Goal: Transaction & Acquisition: Book appointment/travel/reservation

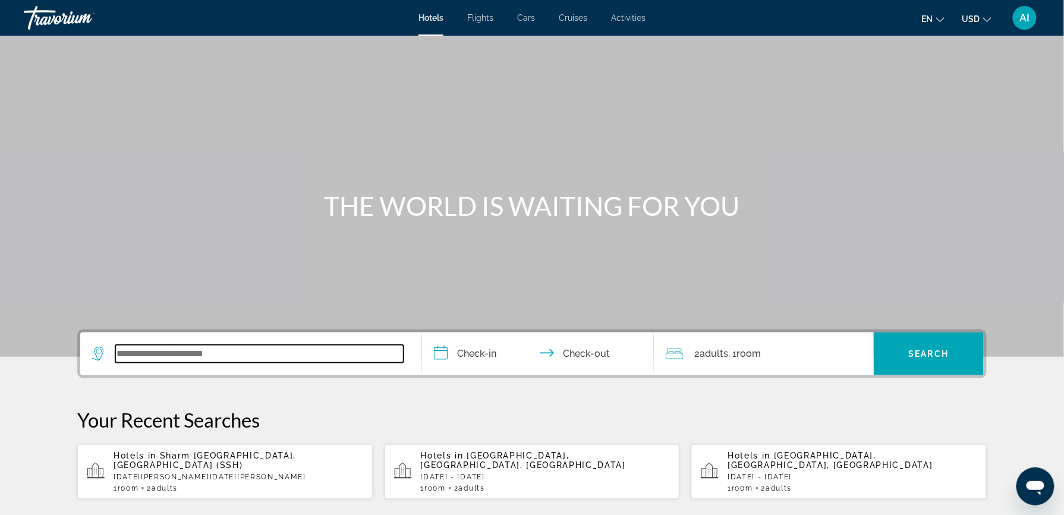
click at [203, 351] on input "Search widget" at bounding box center [259, 354] width 288 height 18
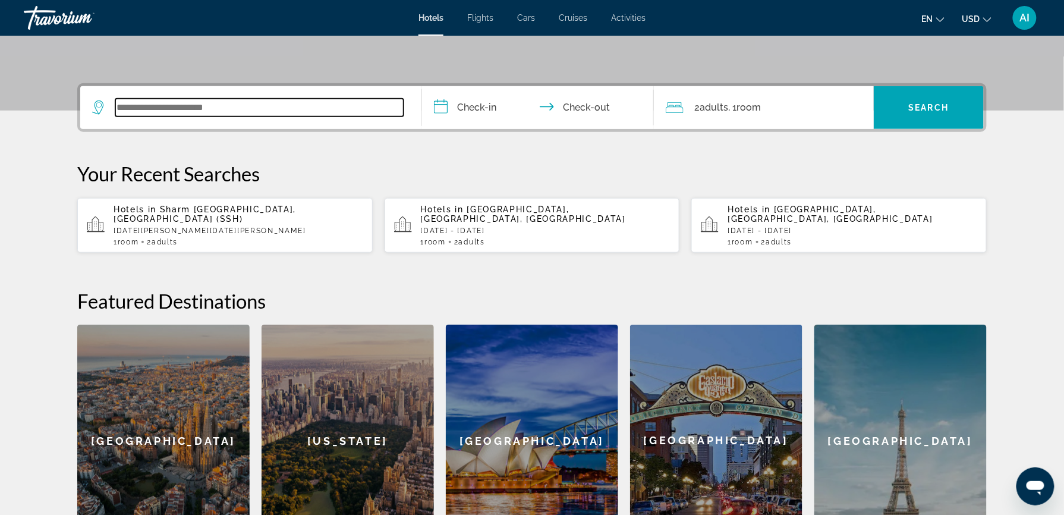
scroll to position [290, 0]
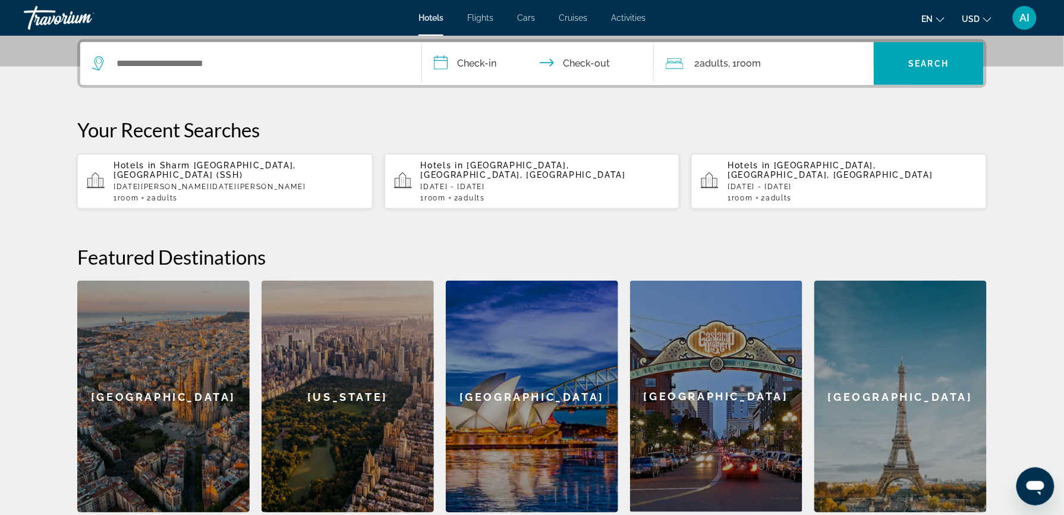
click at [233, 183] on p "[DATE][PERSON_NAME][DATE][PERSON_NAME]" at bounding box center [239, 187] width 250 height 8
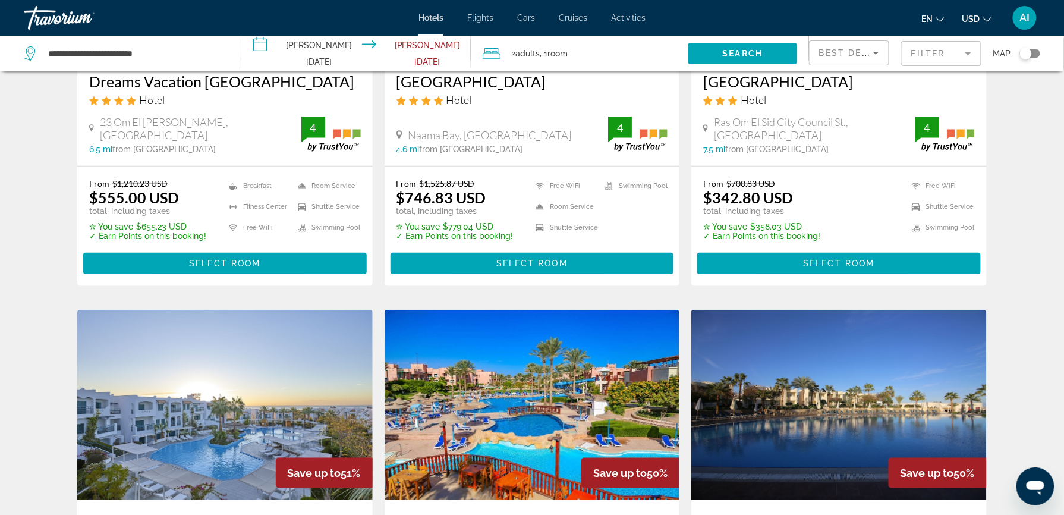
scroll to position [174, 0]
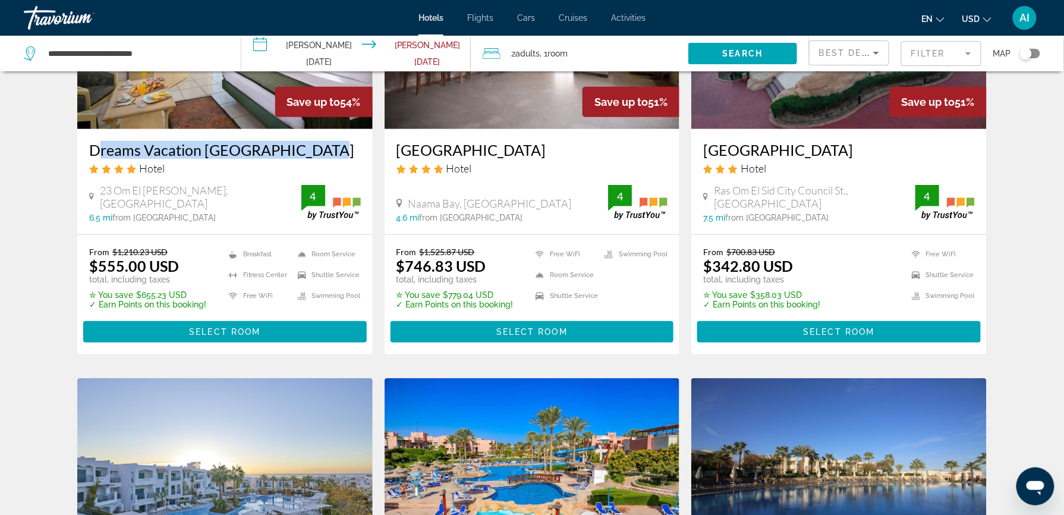
drag, startPoint x: 315, startPoint y: 134, endPoint x: 87, endPoint y: 143, distance: 228.5
click at [87, 143] on div "Dreams Vacation [GEOGRAPHIC_DATA] Hotel 23 Om [GEOGRAPHIC_DATA][PERSON_NAME], […" at bounding box center [225, 181] width 296 height 105
copy h3 "Dreams Vacation [GEOGRAPHIC_DATA]"
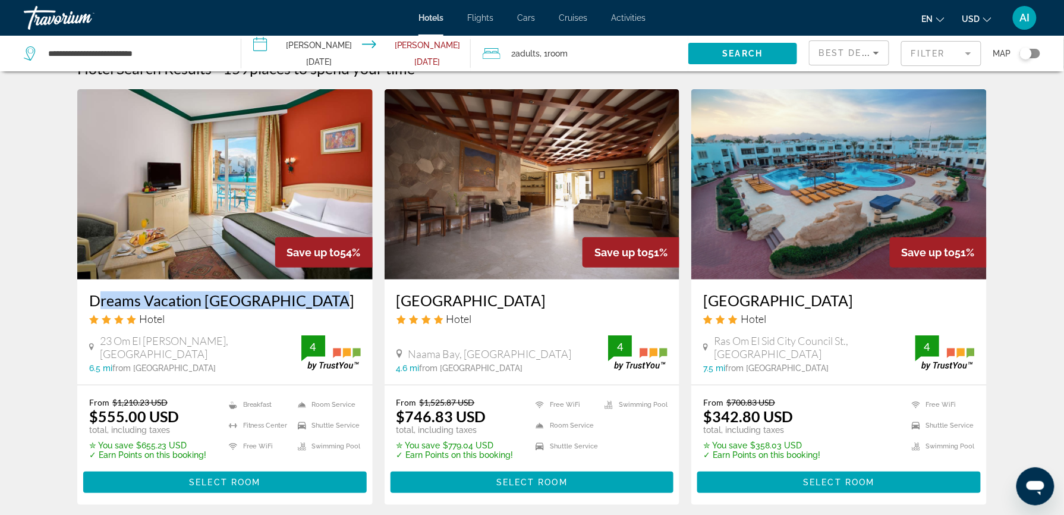
scroll to position [0, 0]
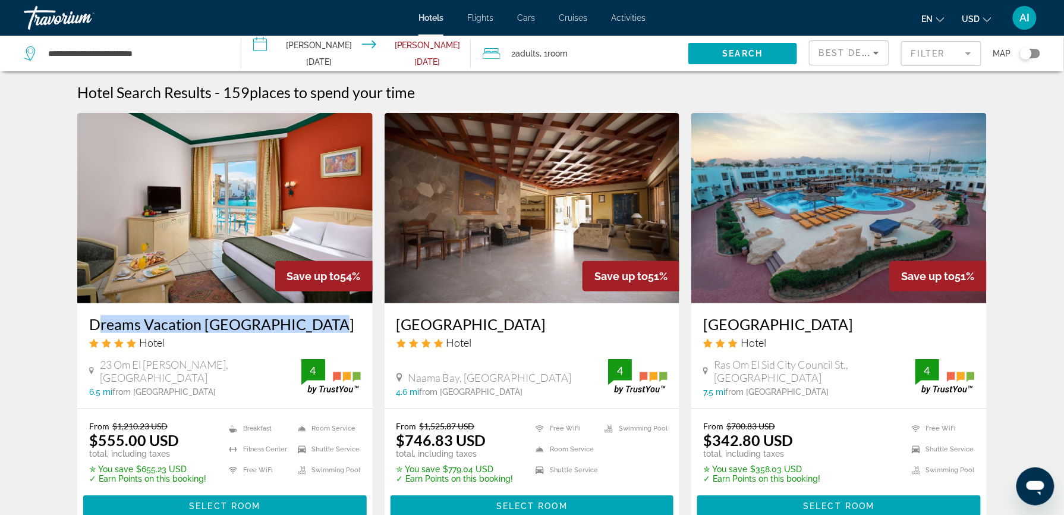
click at [252, 249] on img "Main content" at bounding box center [225, 208] width 296 height 190
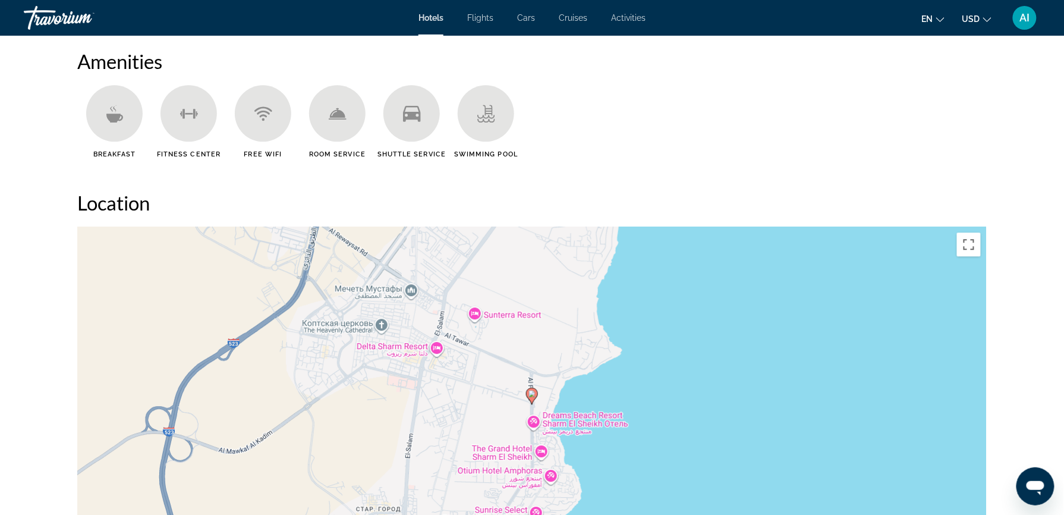
scroll to position [1025, 0]
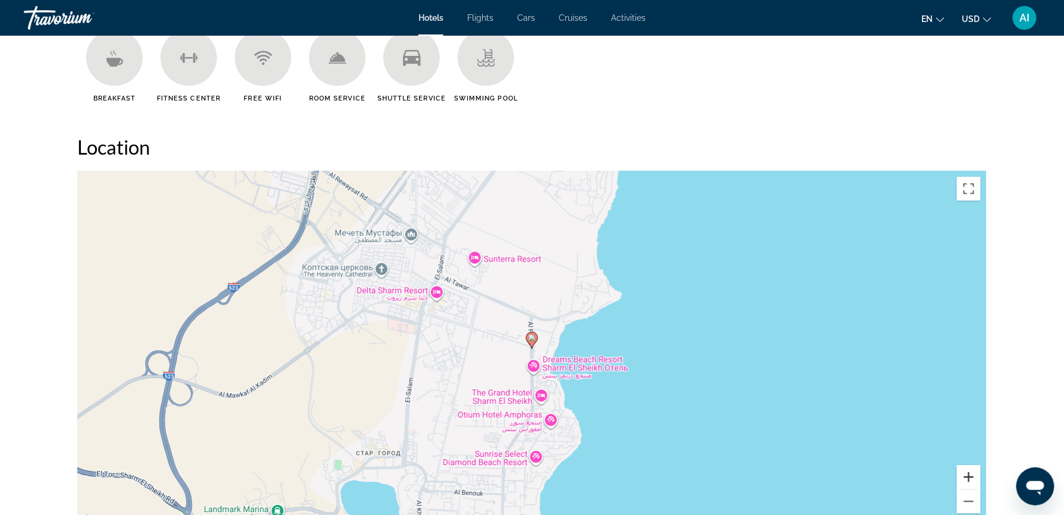
click at [974, 479] on button "Увеличить" at bounding box center [969, 477] width 24 height 24
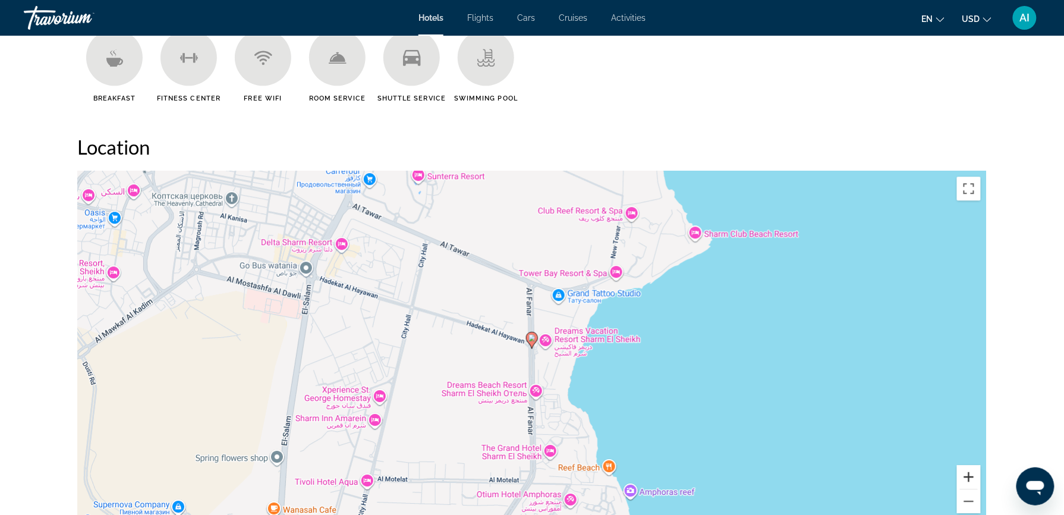
click at [974, 479] on button "Увеличить" at bounding box center [969, 477] width 24 height 24
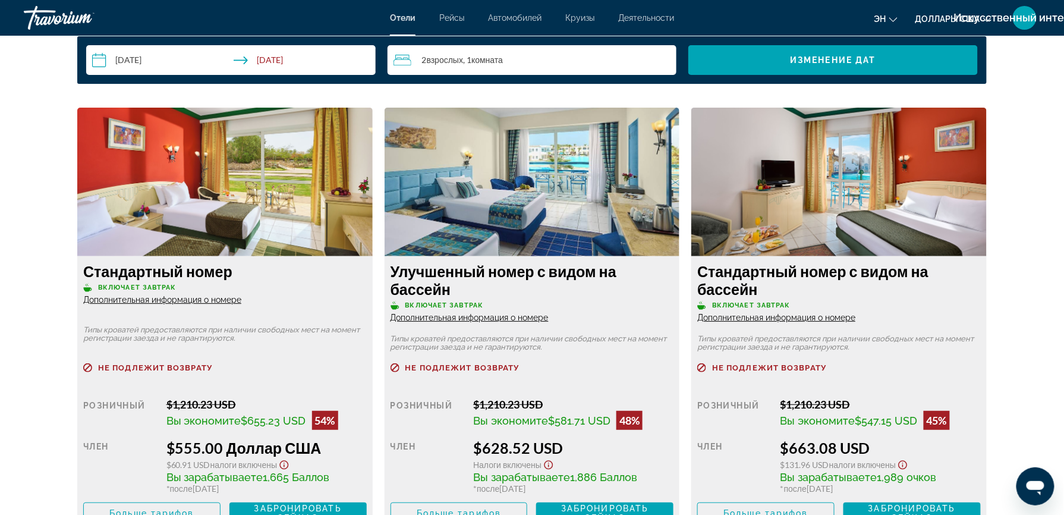
scroll to position [1575, 0]
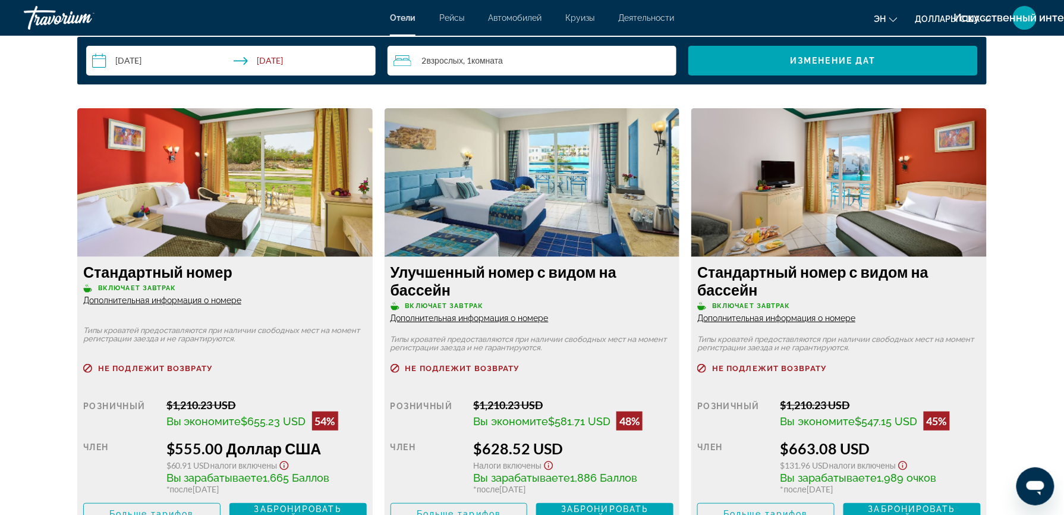
click at [205, 298] on span "Дополнительная информация о номере" at bounding box center [162, 301] width 158 height 10
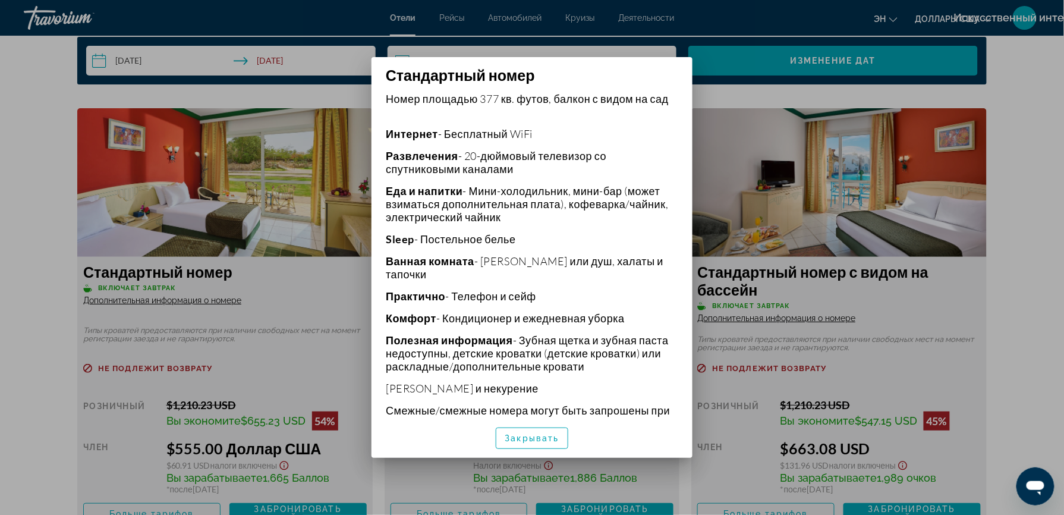
scroll to position [279, 0]
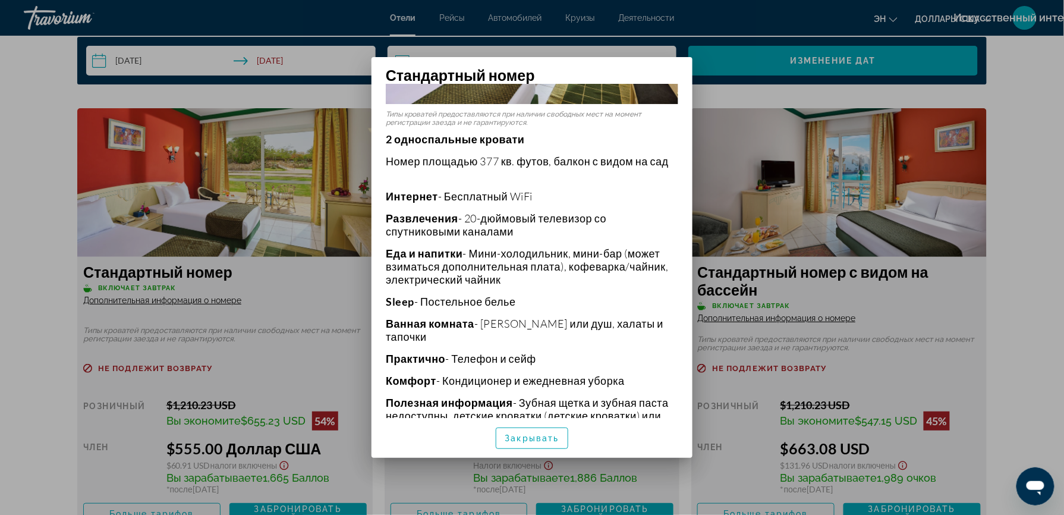
click at [450, 356] on p "Практично - Телефон и сейф" at bounding box center [532, 358] width 293 height 13
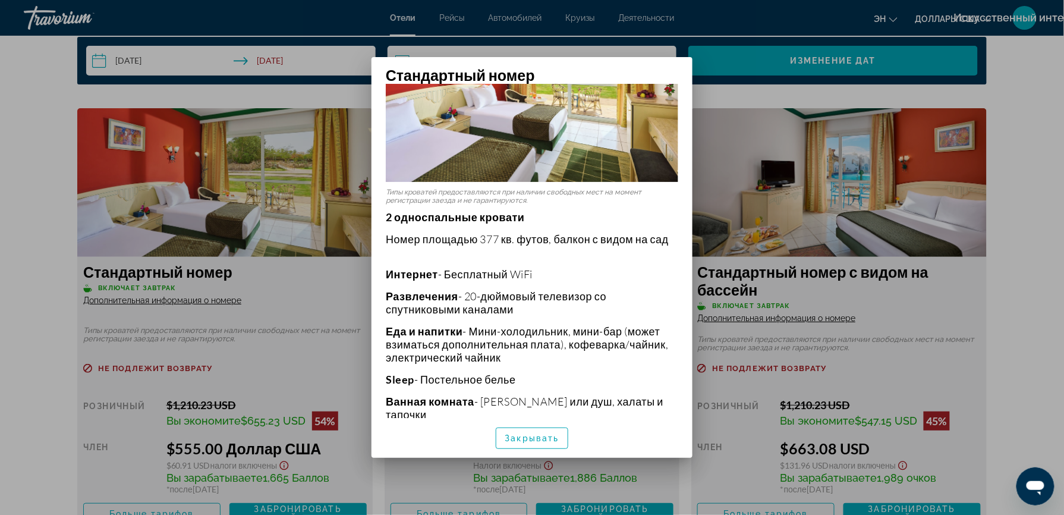
scroll to position [0, 0]
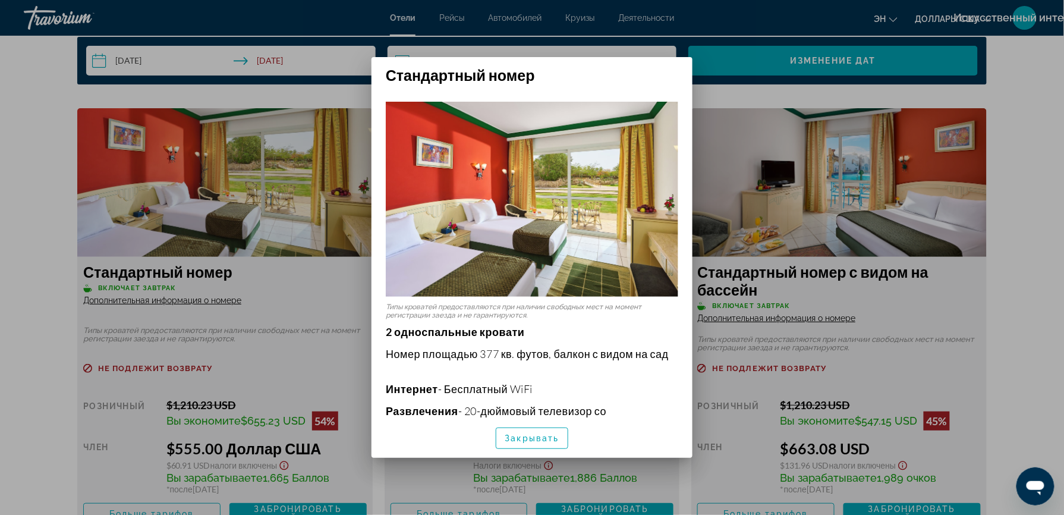
click at [1033, 232] on div at bounding box center [532, 257] width 1064 height 515
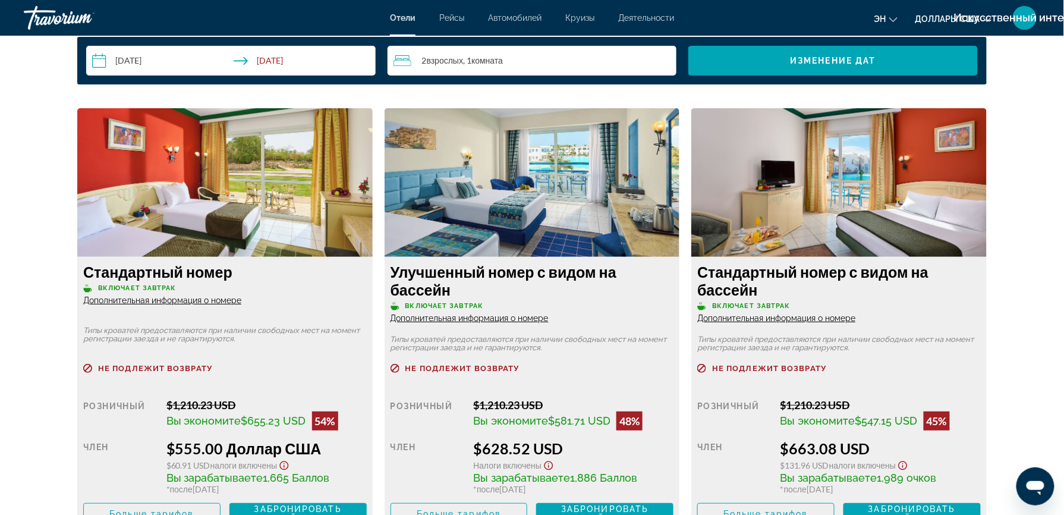
scroll to position [1575, 0]
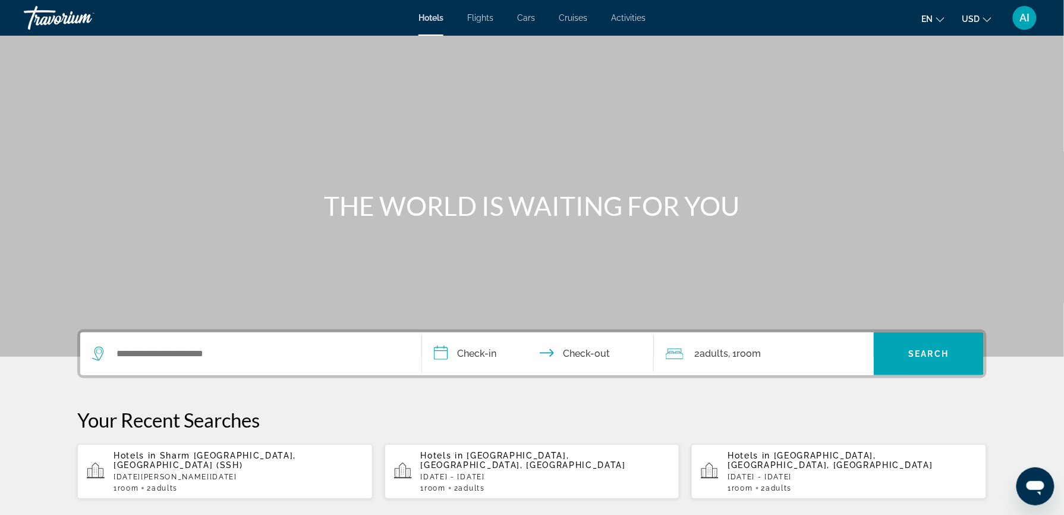
click at [188, 484] on div "1 Room rooms 2 Adult Adults" at bounding box center [239, 488] width 250 height 8
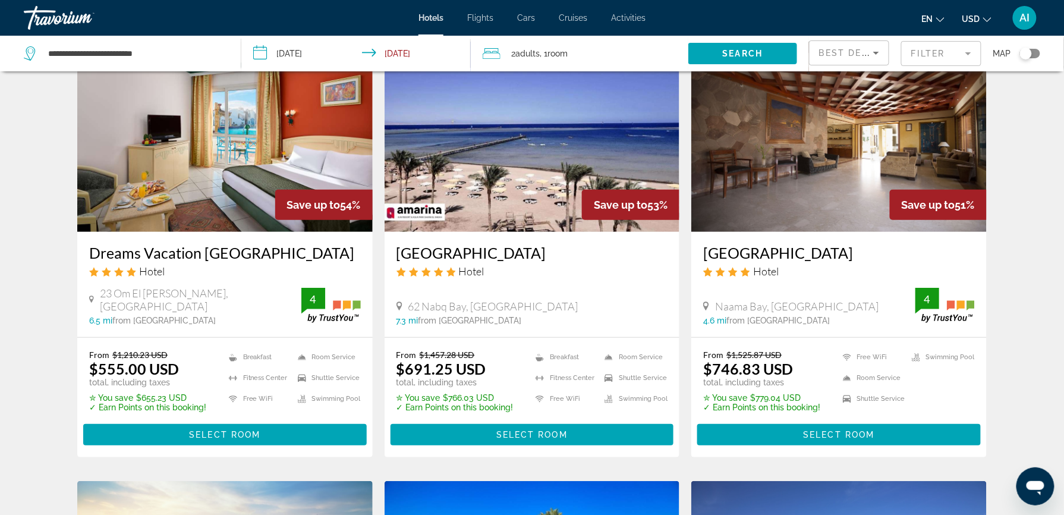
scroll to position [93, 0]
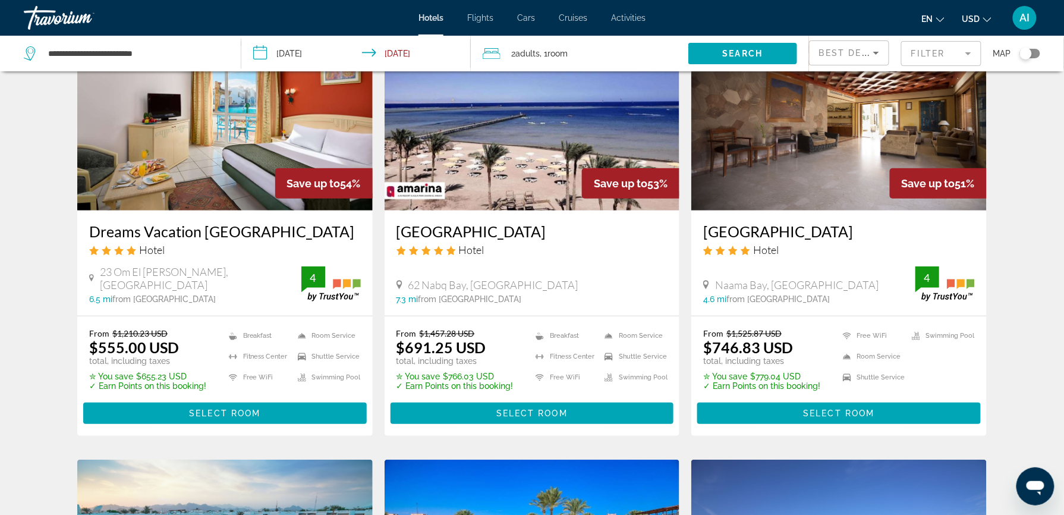
click at [547, 196] on img "Main content" at bounding box center [533, 115] width 296 height 190
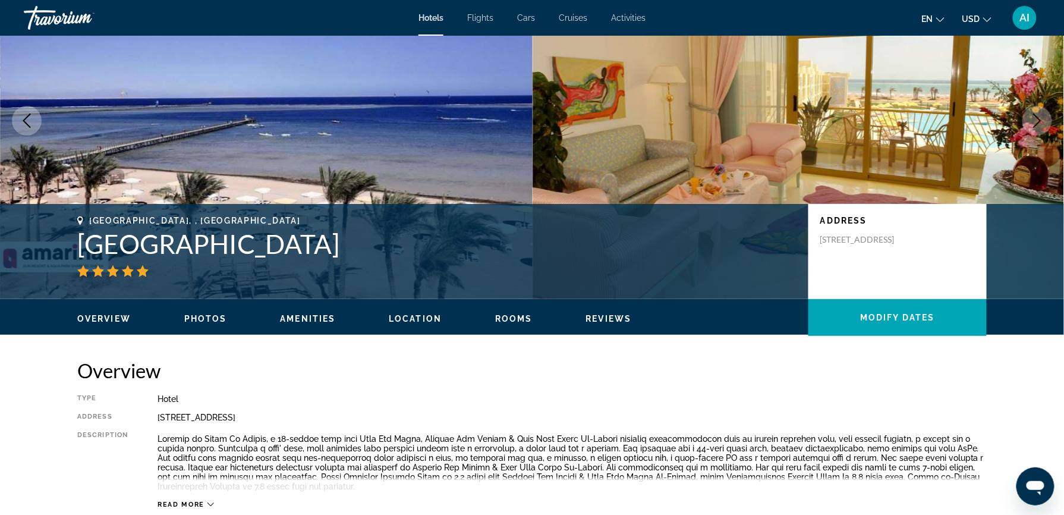
scroll to position [105, 0]
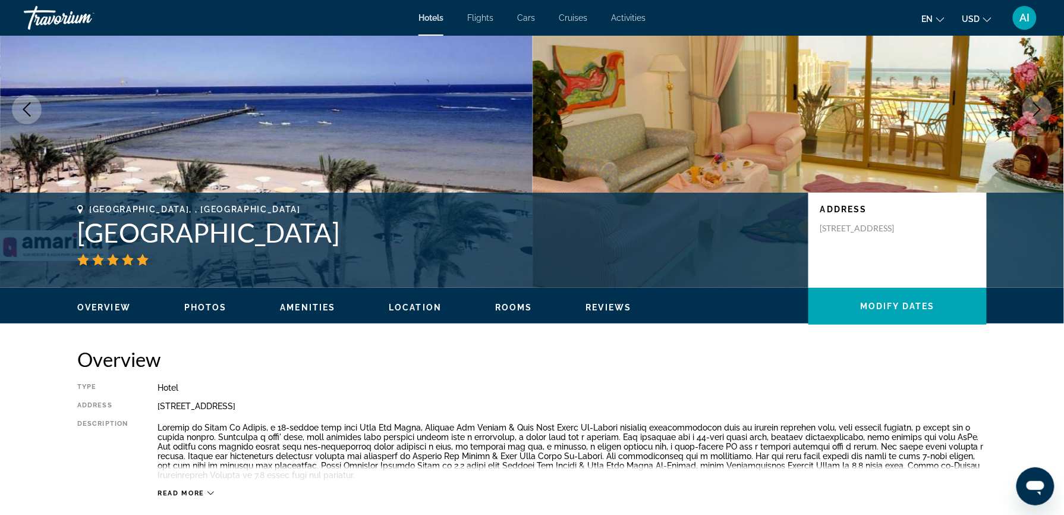
click at [421, 307] on span "Location" at bounding box center [415, 308] width 53 height 10
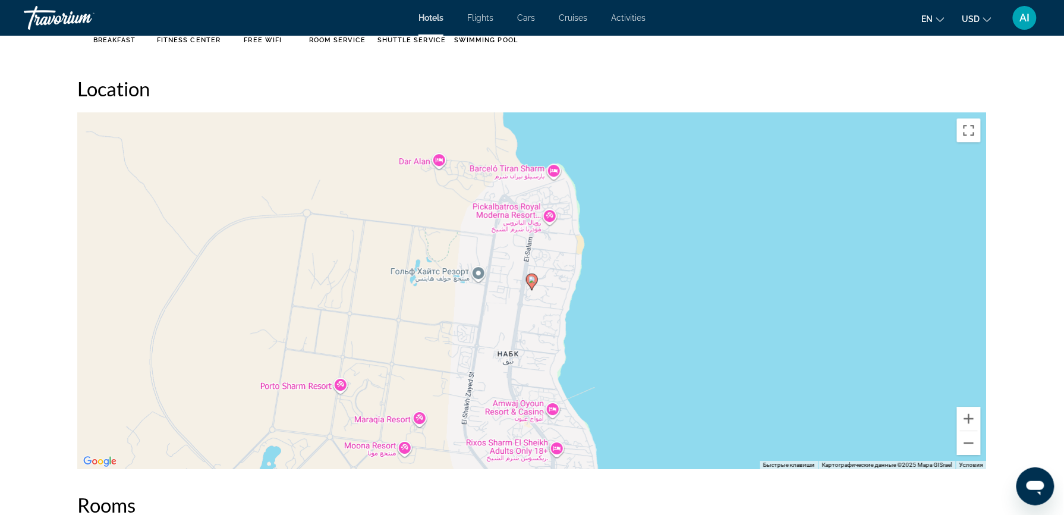
scroll to position [1062, 0]
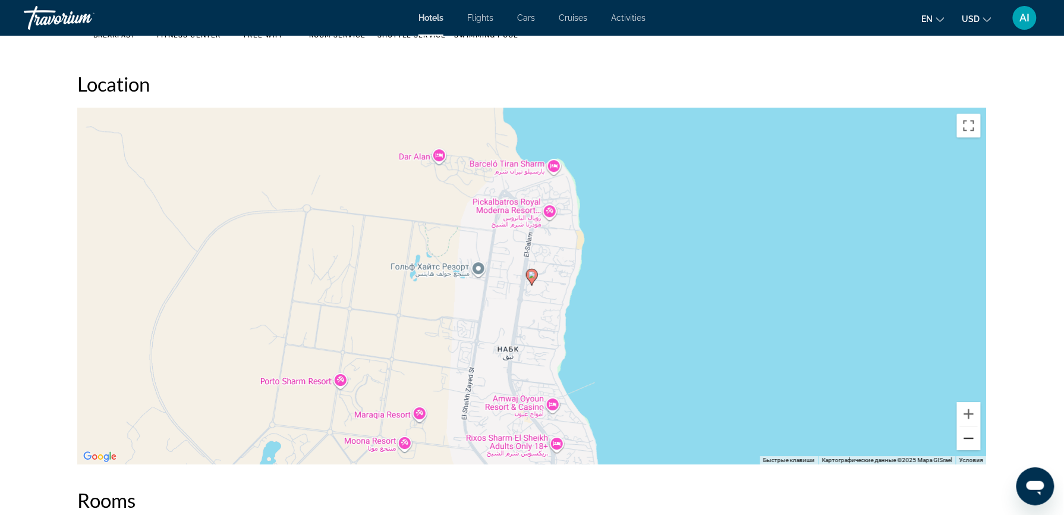
click at [969, 438] on button "Уменьшить" at bounding box center [969, 438] width 24 height 24
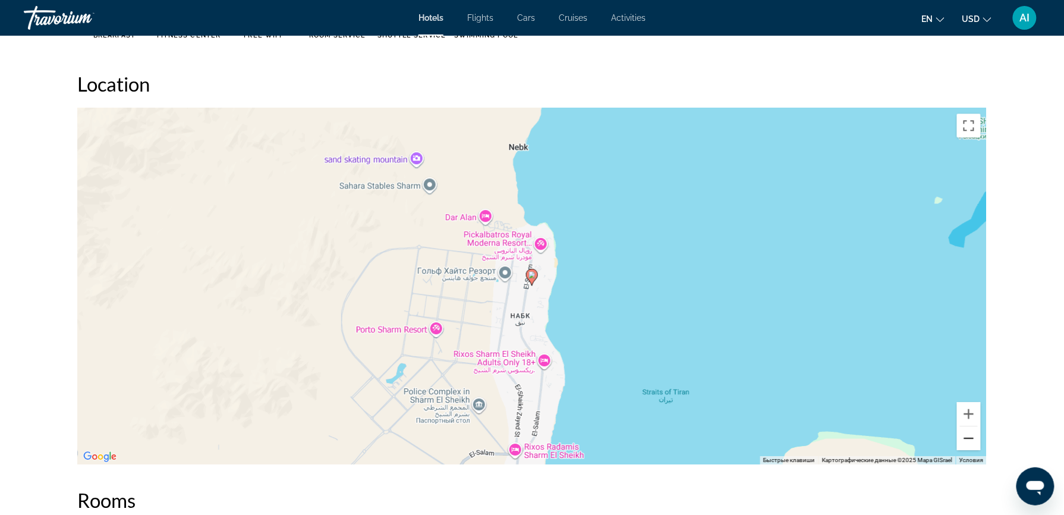
click at [969, 438] on button "Уменьшить" at bounding box center [969, 438] width 24 height 24
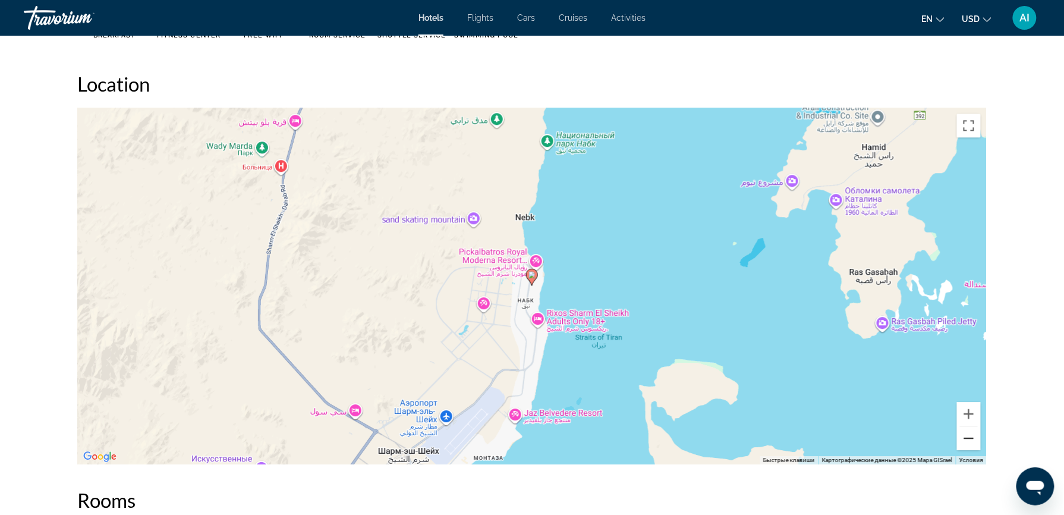
click at [969, 438] on button "Уменьшить" at bounding box center [969, 438] width 24 height 24
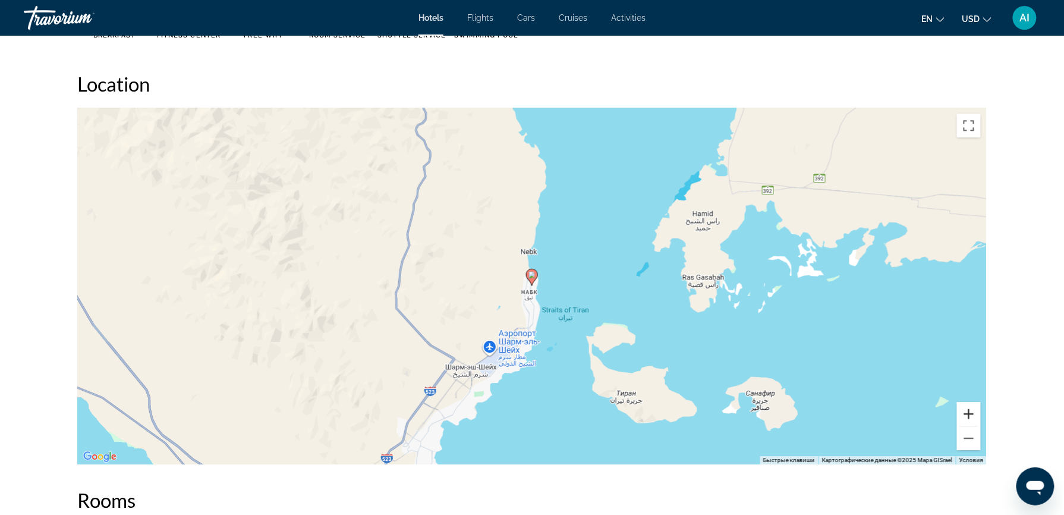
click at [969, 407] on button "Увеличить" at bounding box center [969, 414] width 24 height 24
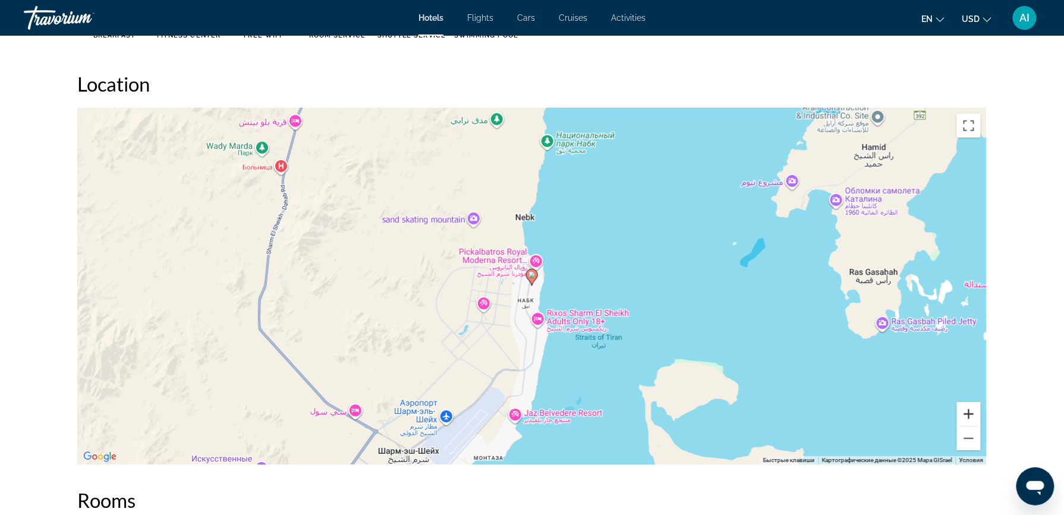
click at [969, 407] on button "Увеличить" at bounding box center [969, 414] width 24 height 24
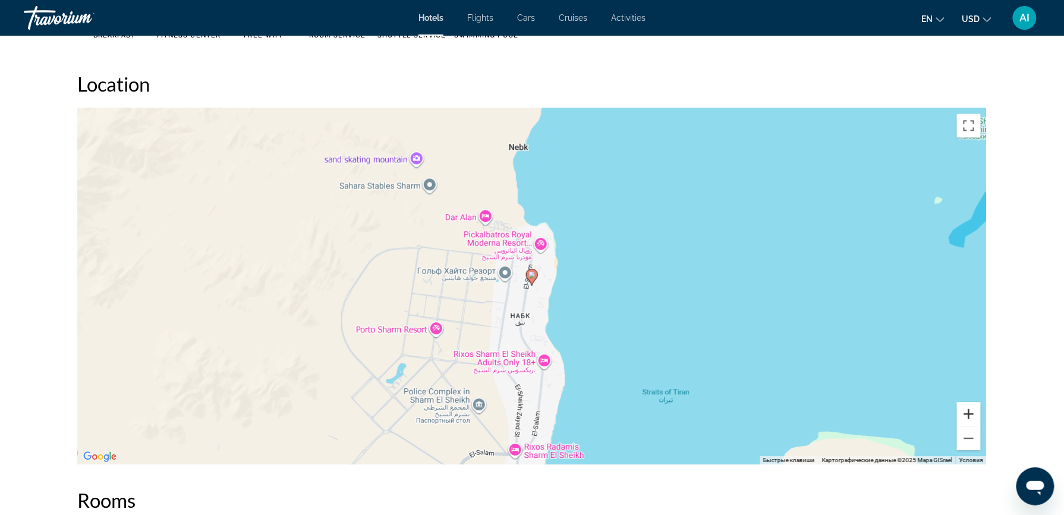
click at [969, 407] on button "Увеличить" at bounding box center [969, 414] width 24 height 24
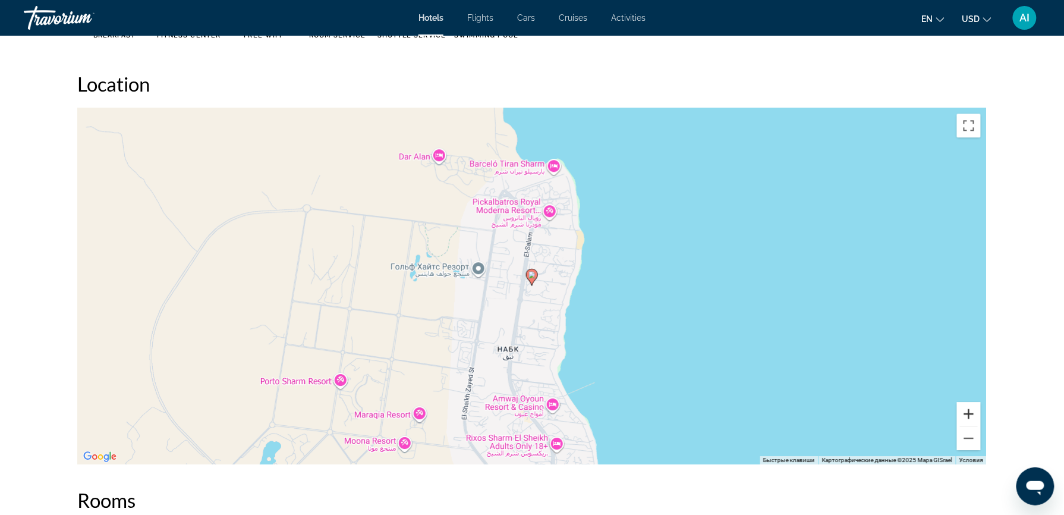
click at [969, 407] on button "Увеличить" at bounding box center [969, 414] width 24 height 24
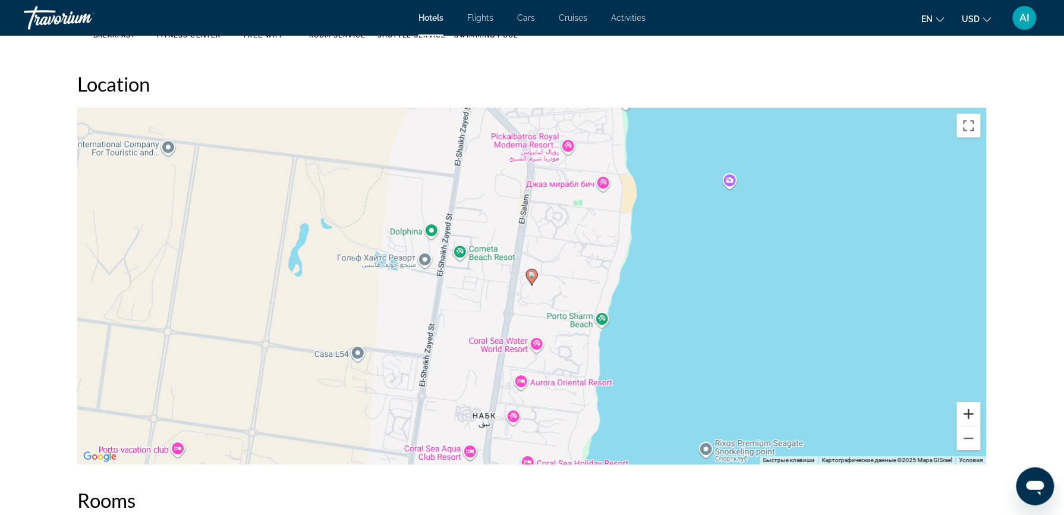
click at [969, 407] on button "Увеличить" at bounding box center [969, 414] width 24 height 24
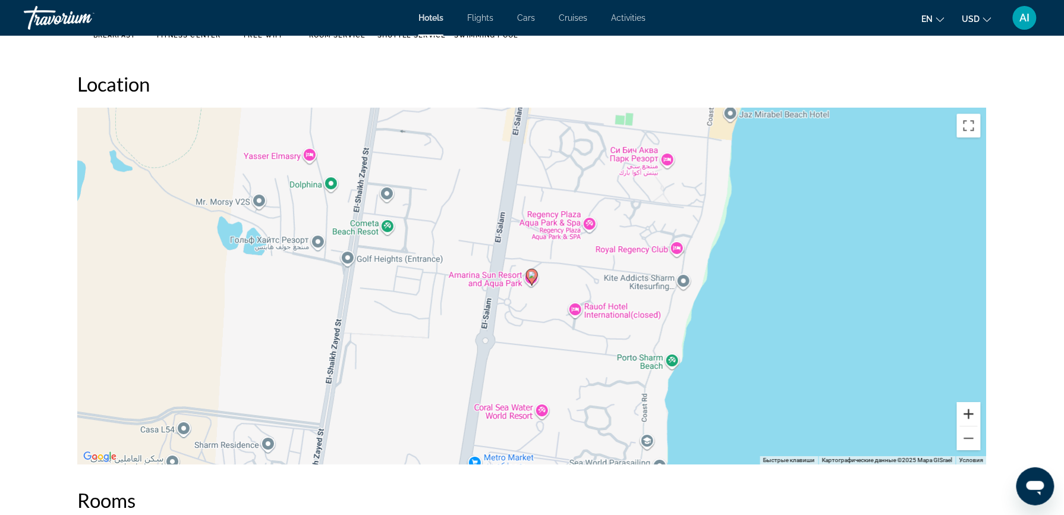
click at [969, 407] on button "Увеличить" at bounding box center [969, 414] width 24 height 24
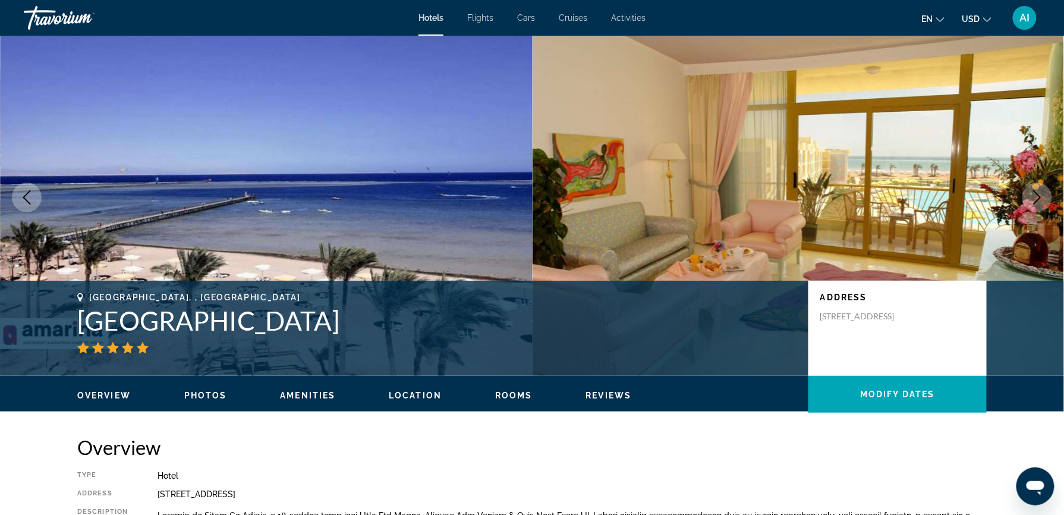
scroll to position [0, 0]
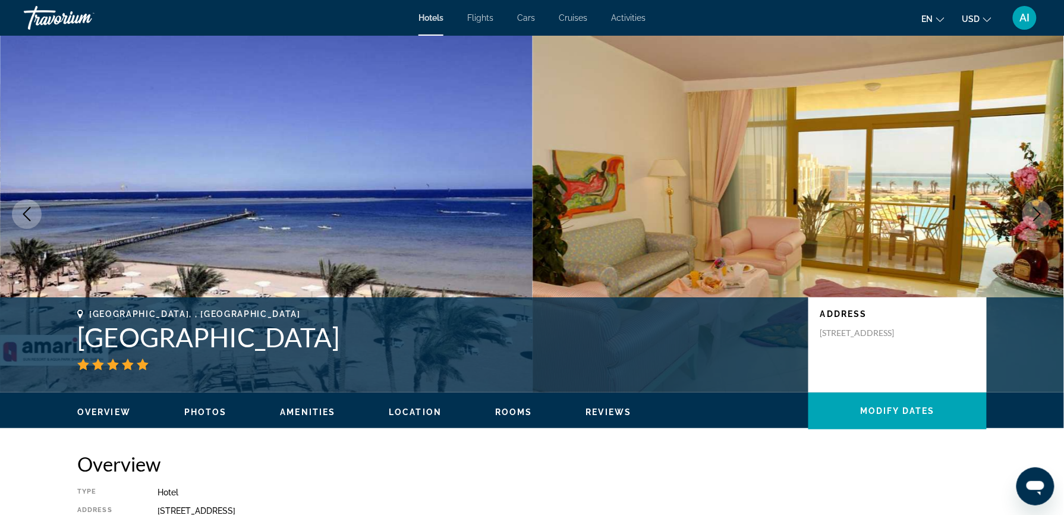
click at [517, 408] on span "Rooms" at bounding box center [513, 412] width 37 height 10
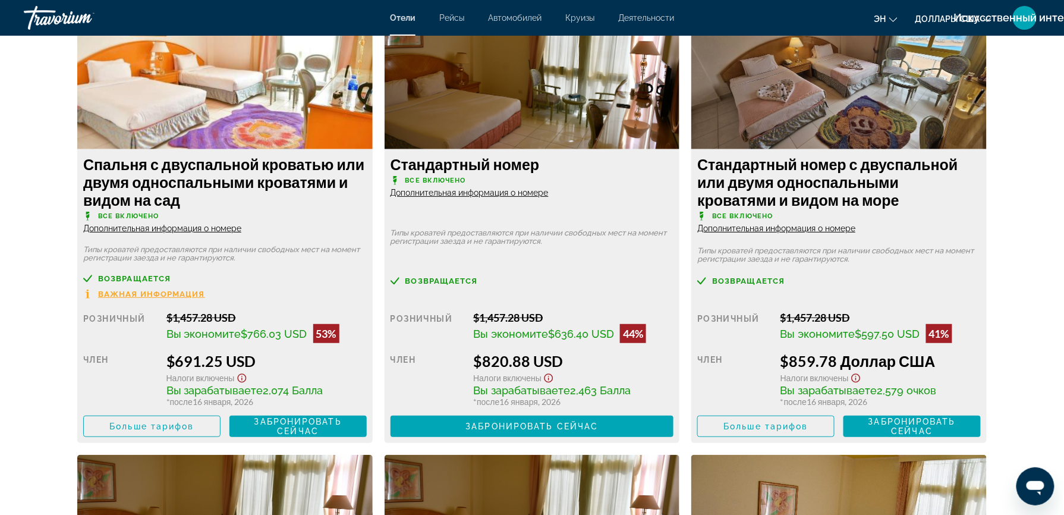
scroll to position [1658, 0]
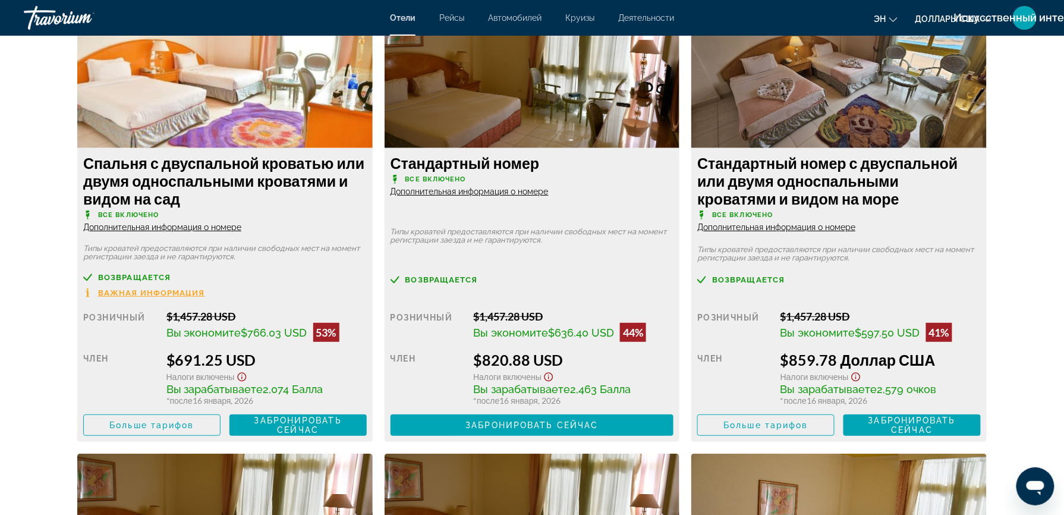
click at [179, 226] on span "Дополнительная информация о номере" at bounding box center [162, 227] width 158 height 10
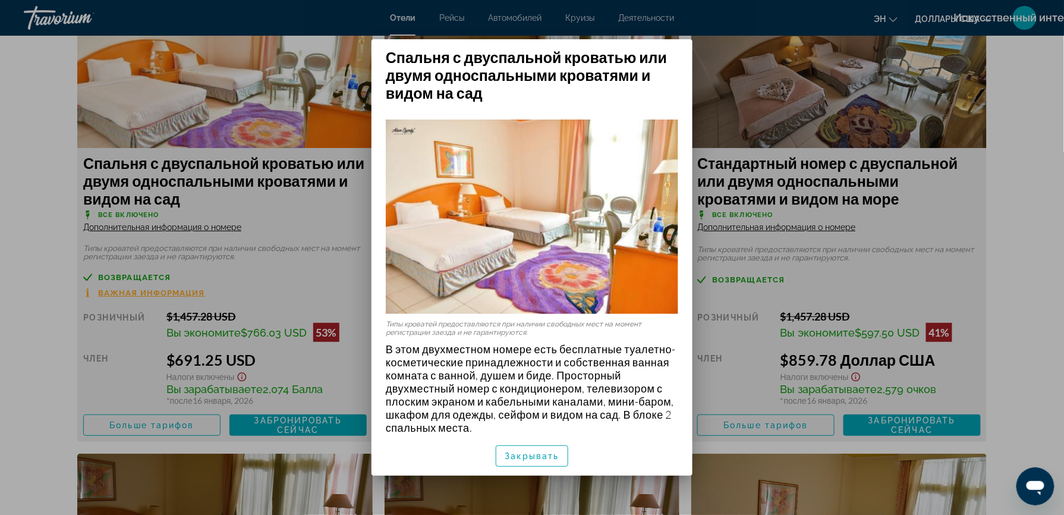
scroll to position [1, 0]
click at [301, 215] on div at bounding box center [532, 257] width 1064 height 515
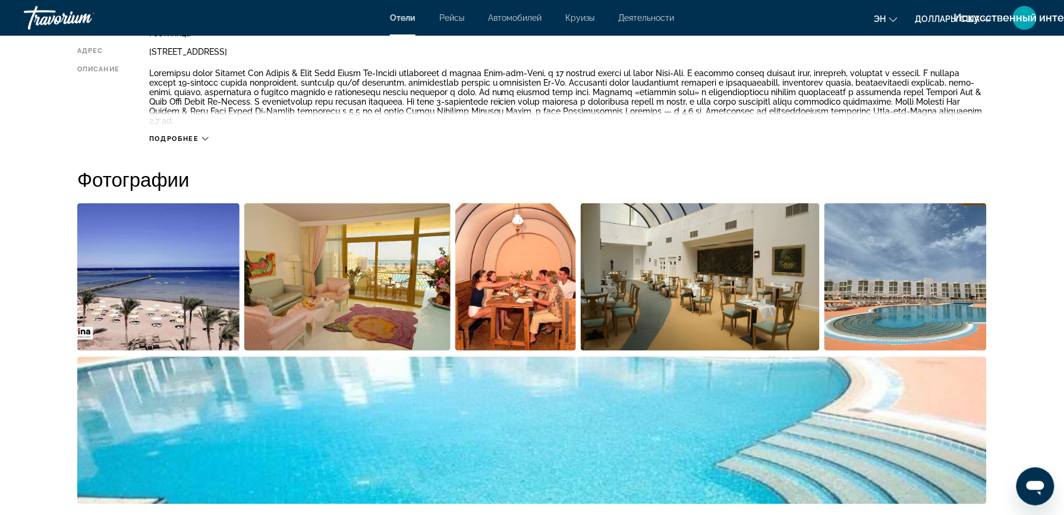
scroll to position [461, 0]
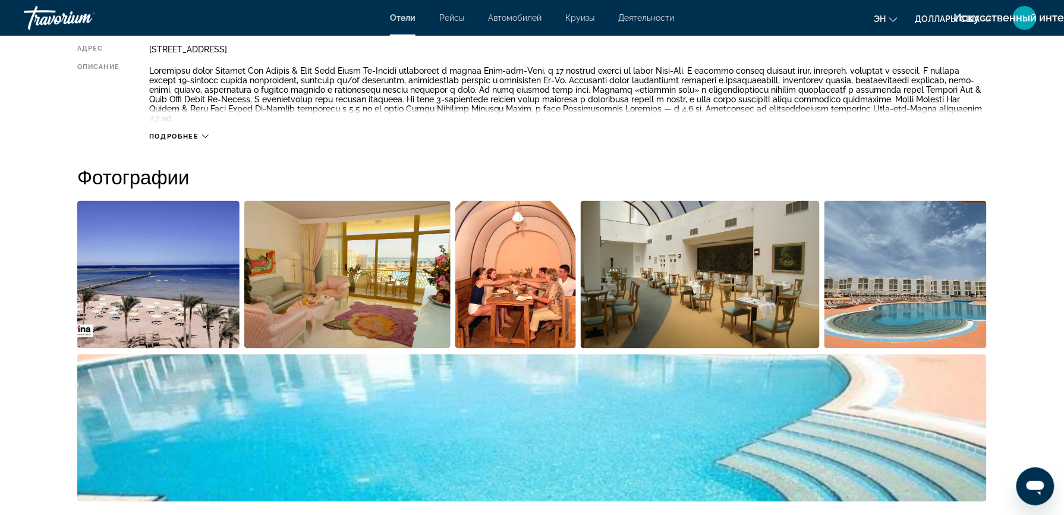
click at [353, 264] on img "Открыть полноэкранный слайдер изображений" at bounding box center [347, 274] width 207 height 147
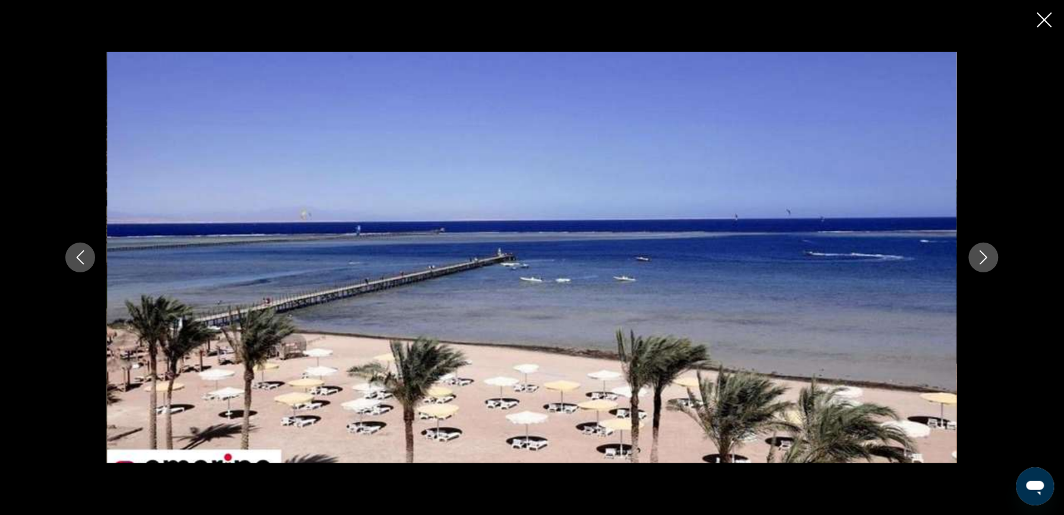
click at [981, 253] on icon "Следующее изображение" at bounding box center [984, 257] width 14 height 14
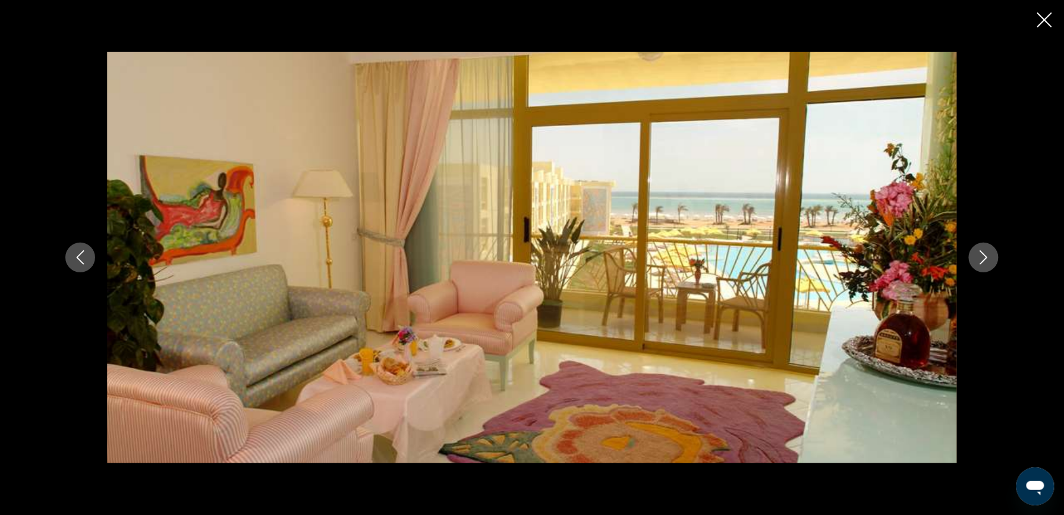
click at [981, 253] on icon "Следующее изображение" at bounding box center [984, 257] width 14 height 14
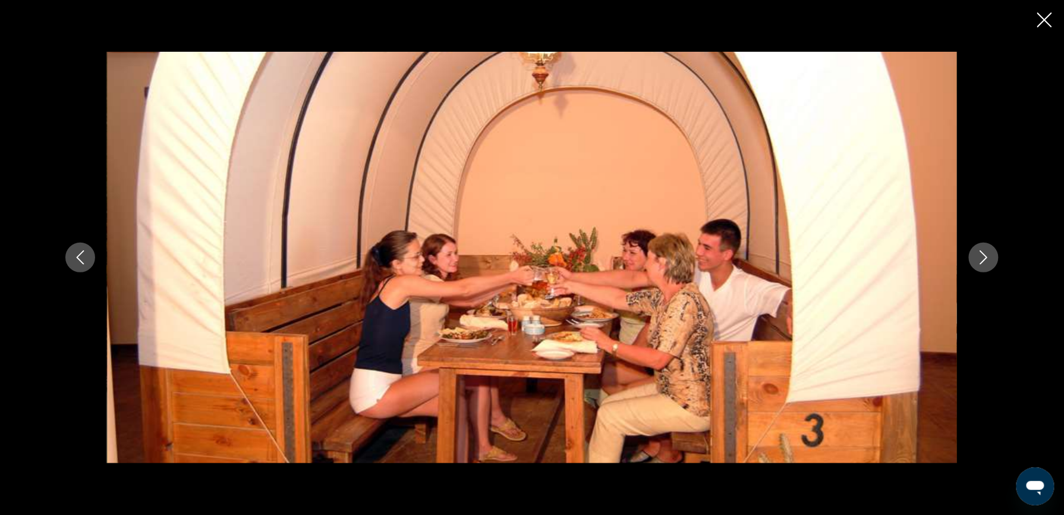
click at [981, 253] on icon "Следующее изображение" at bounding box center [984, 257] width 14 height 14
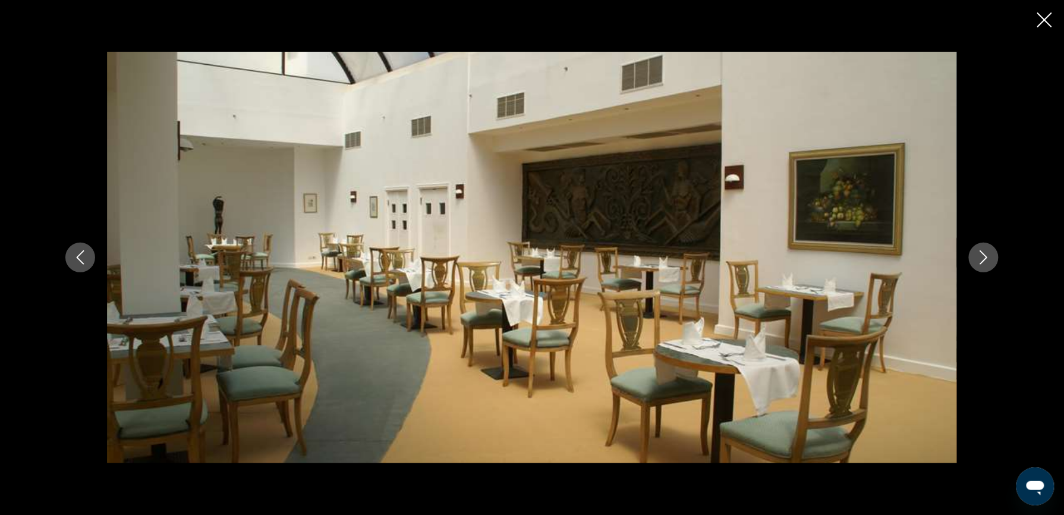
click at [981, 253] on icon "Следующее изображение" at bounding box center [984, 257] width 14 height 14
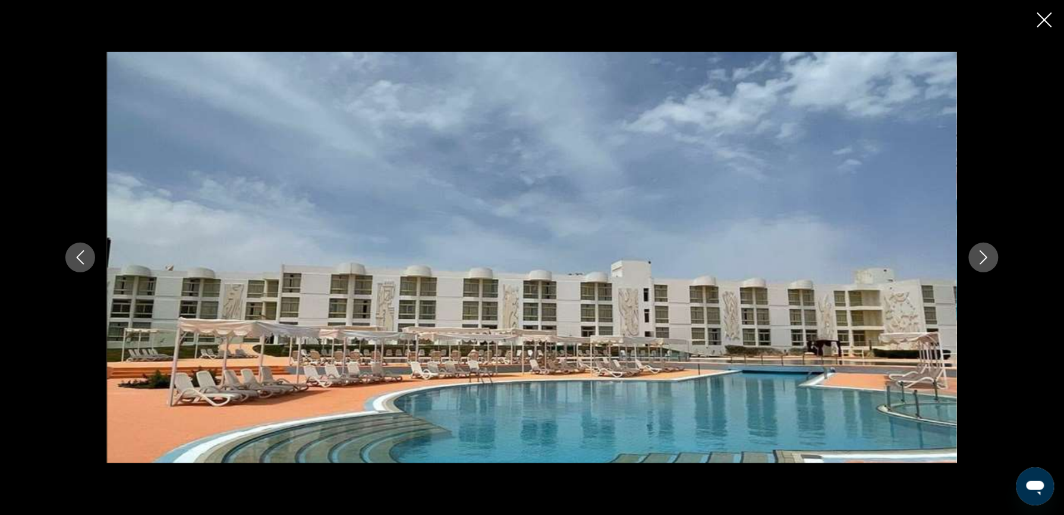
click at [981, 253] on icon "Следующее изображение" at bounding box center [984, 257] width 14 height 14
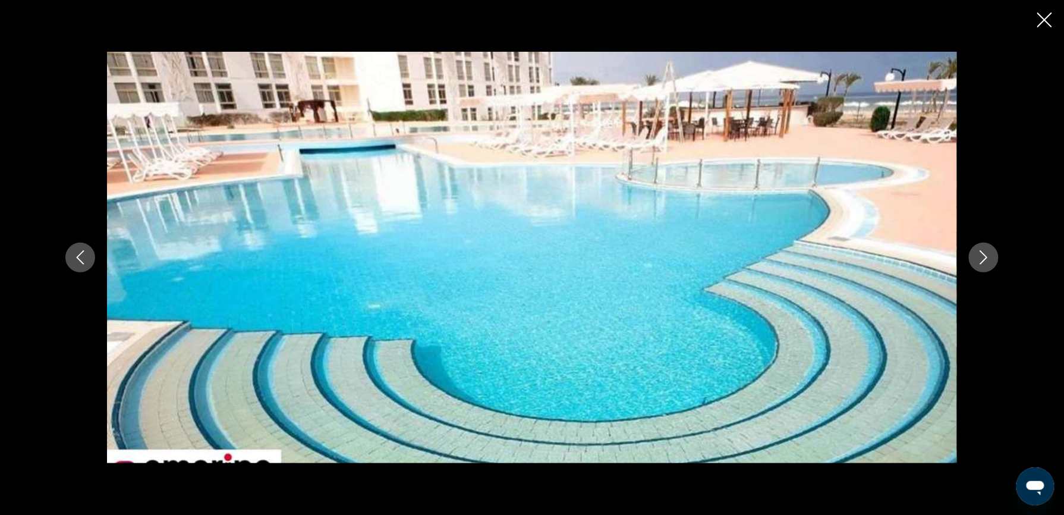
click at [981, 253] on icon "Следующее изображение" at bounding box center [984, 257] width 14 height 14
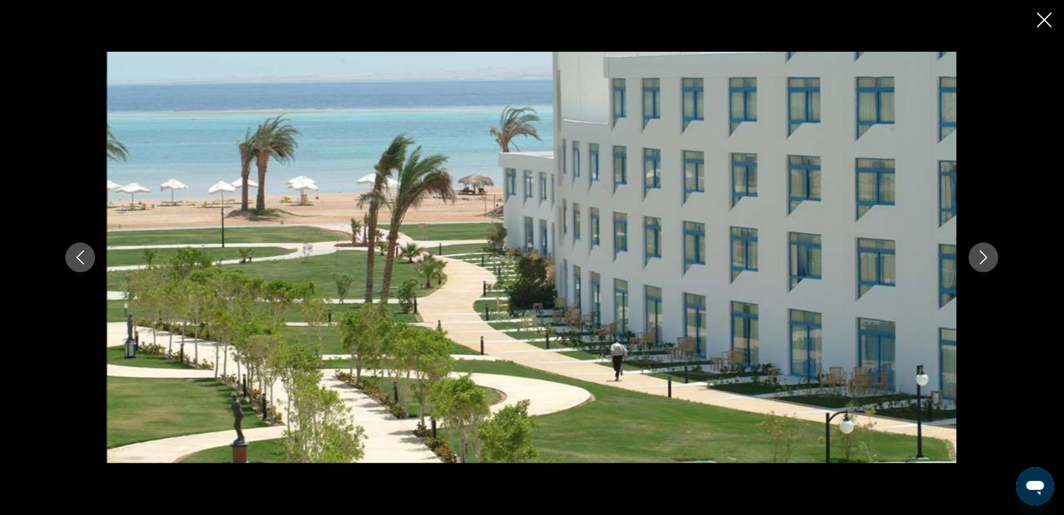
click at [981, 253] on icon "Следующее изображение" at bounding box center [984, 257] width 14 height 14
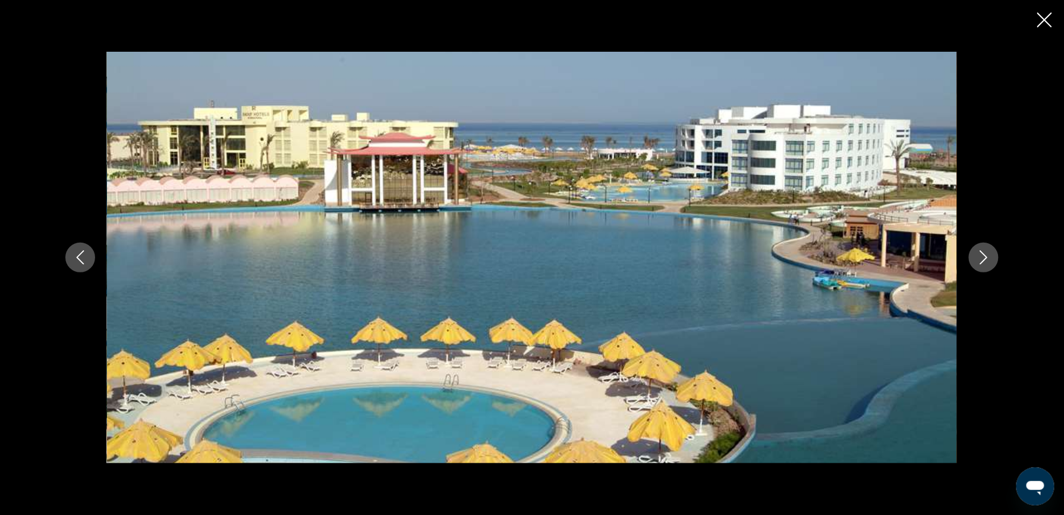
click at [981, 253] on icon "Следующее изображение" at bounding box center [984, 257] width 14 height 14
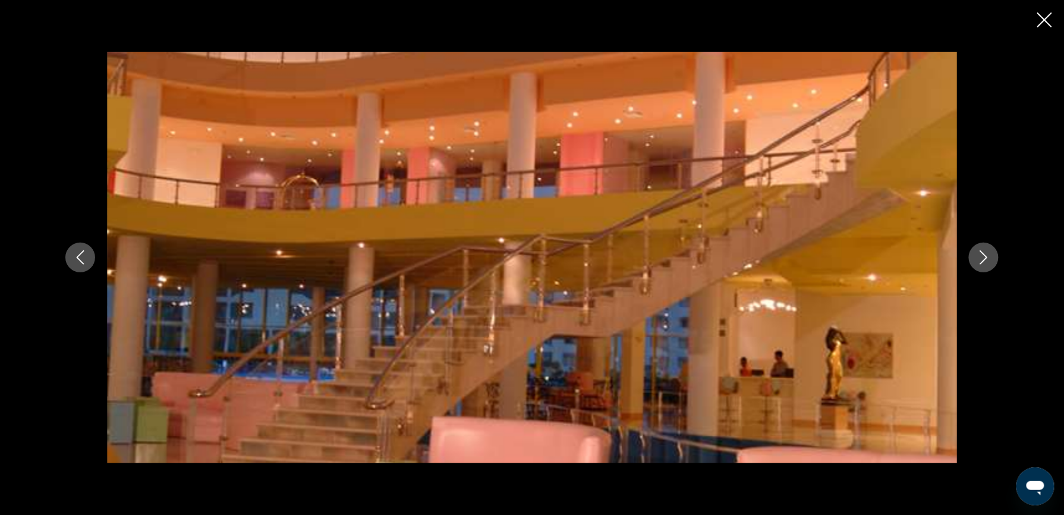
click at [981, 253] on icon "Следующее изображение" at bounding box center [984, 257] width 14 height 14
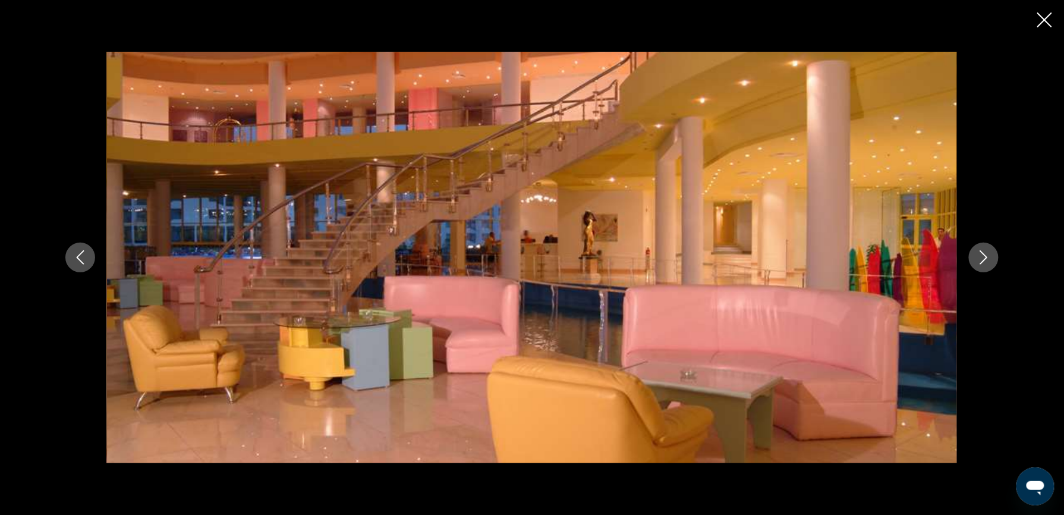
click at [981, 253] on icon "Следующее изображение" at bounding box center [984, 257] width 14 height 14
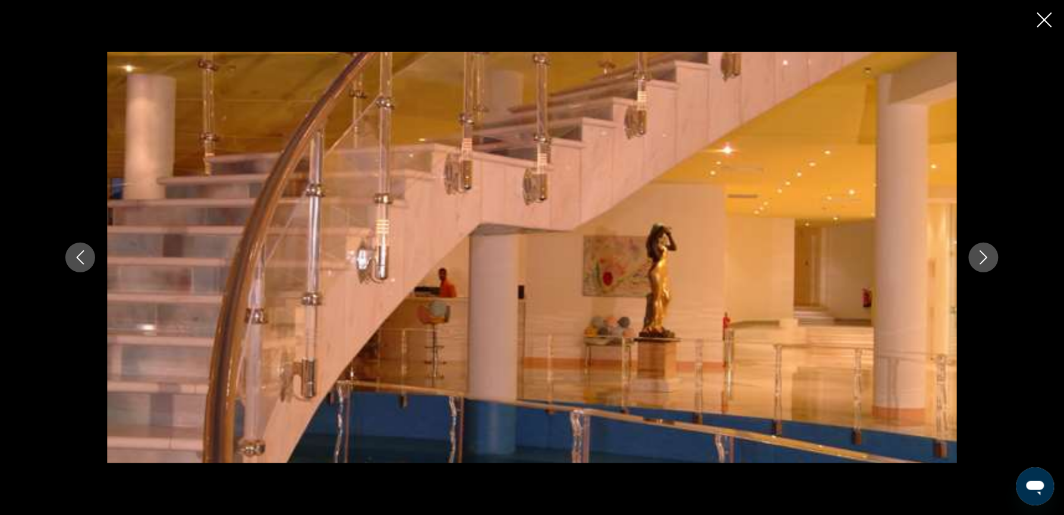
click at [981, 253] on icon "Следующее изображение" at bounding box center [984, 257] width 14 height 14
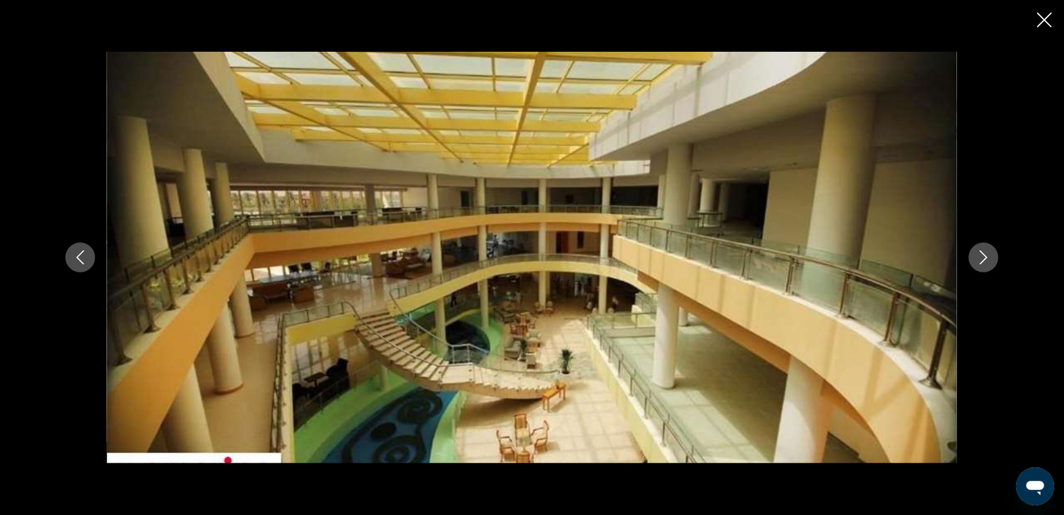
click at [981, 253] on icon "Следующее изображение" at bounding box center [984, 257] width 14 height 14
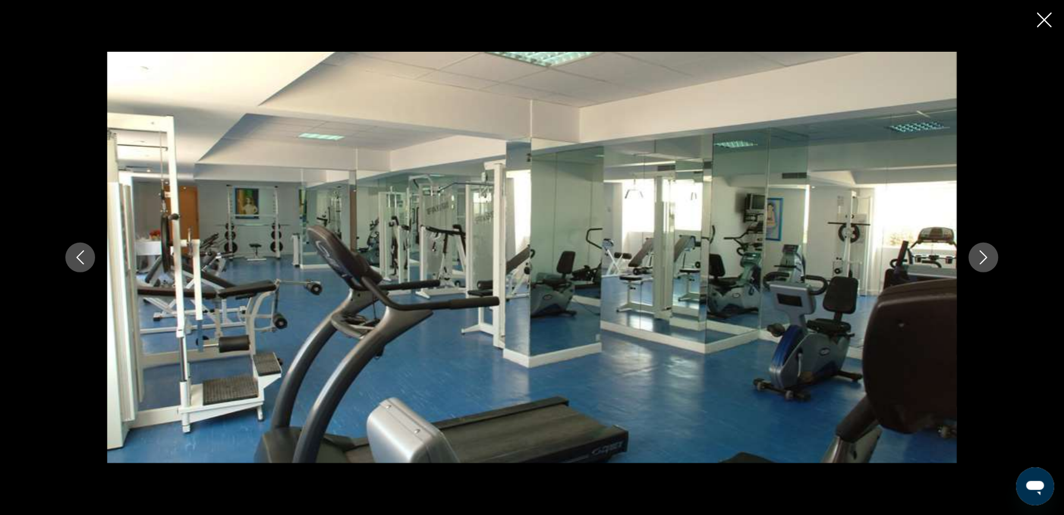
click at [981, 253] on icon "Следующее изображение" at bounding box center [984, 257] width 14 height 14
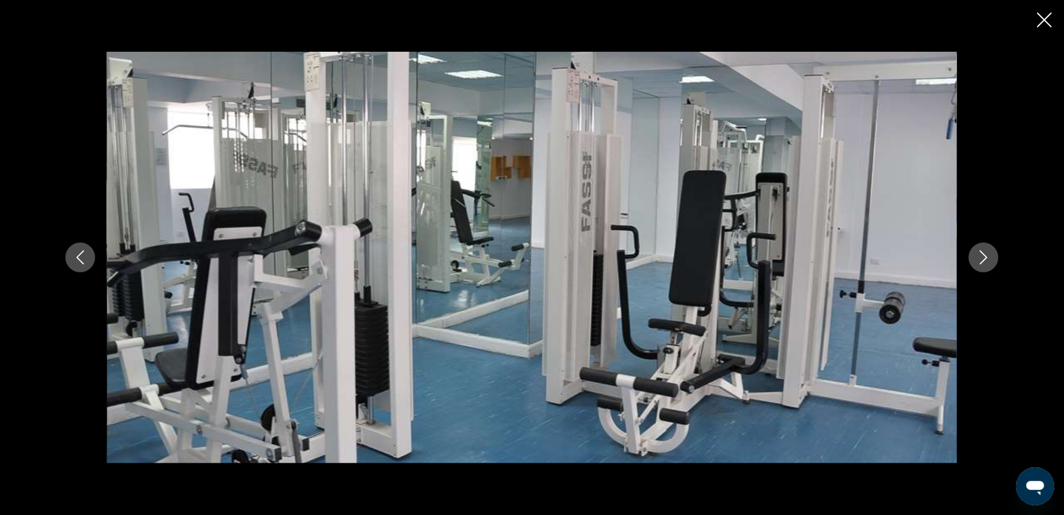
click at [1041, 12] on icon "Закрыть слайд-шоу" at bounding box center [1045, 19] width 15 height 15
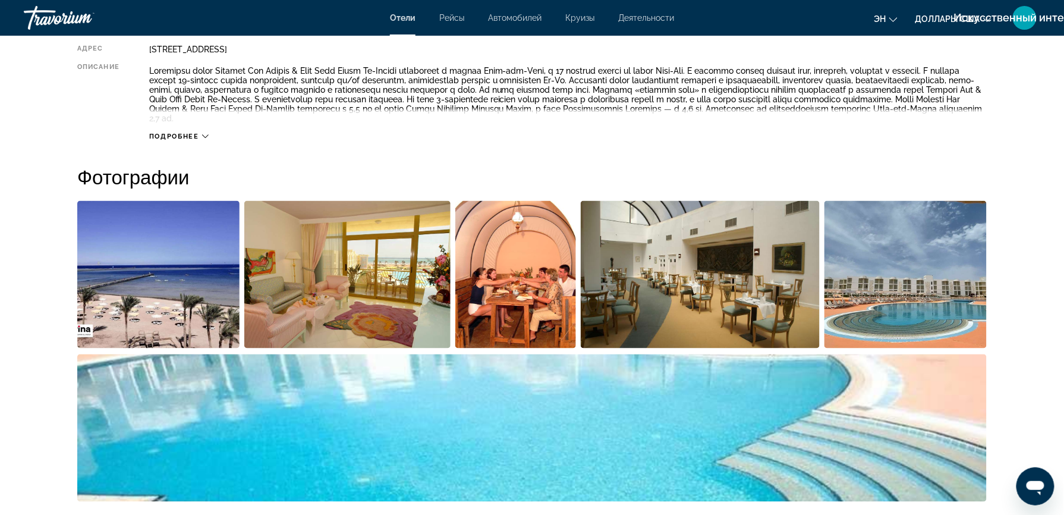
click at [190, 136] on span "Подробнее" at bounding box center [174, 137] width 50 height 8
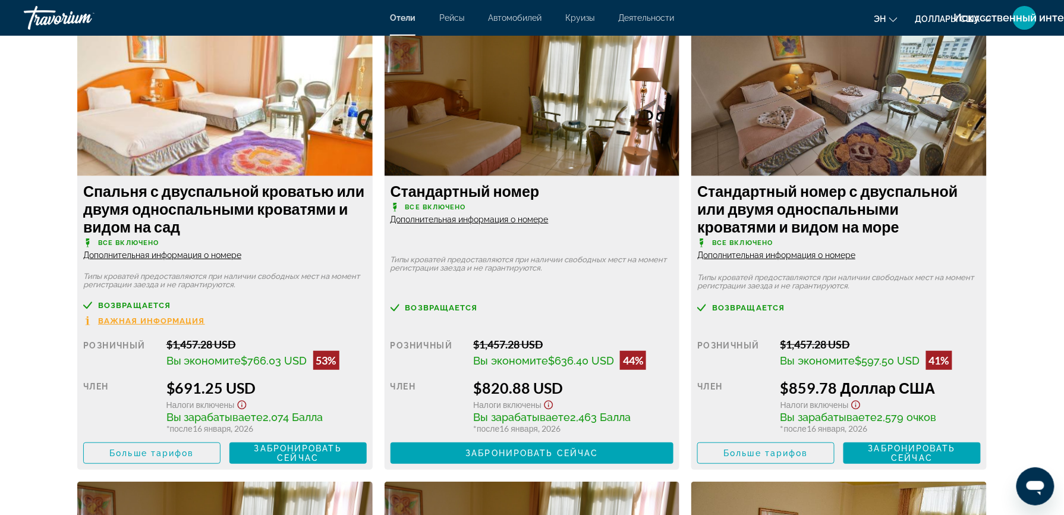
scroll to position [1592, 0]
